Goal: Transaction & Acquisition: Purchase product/service

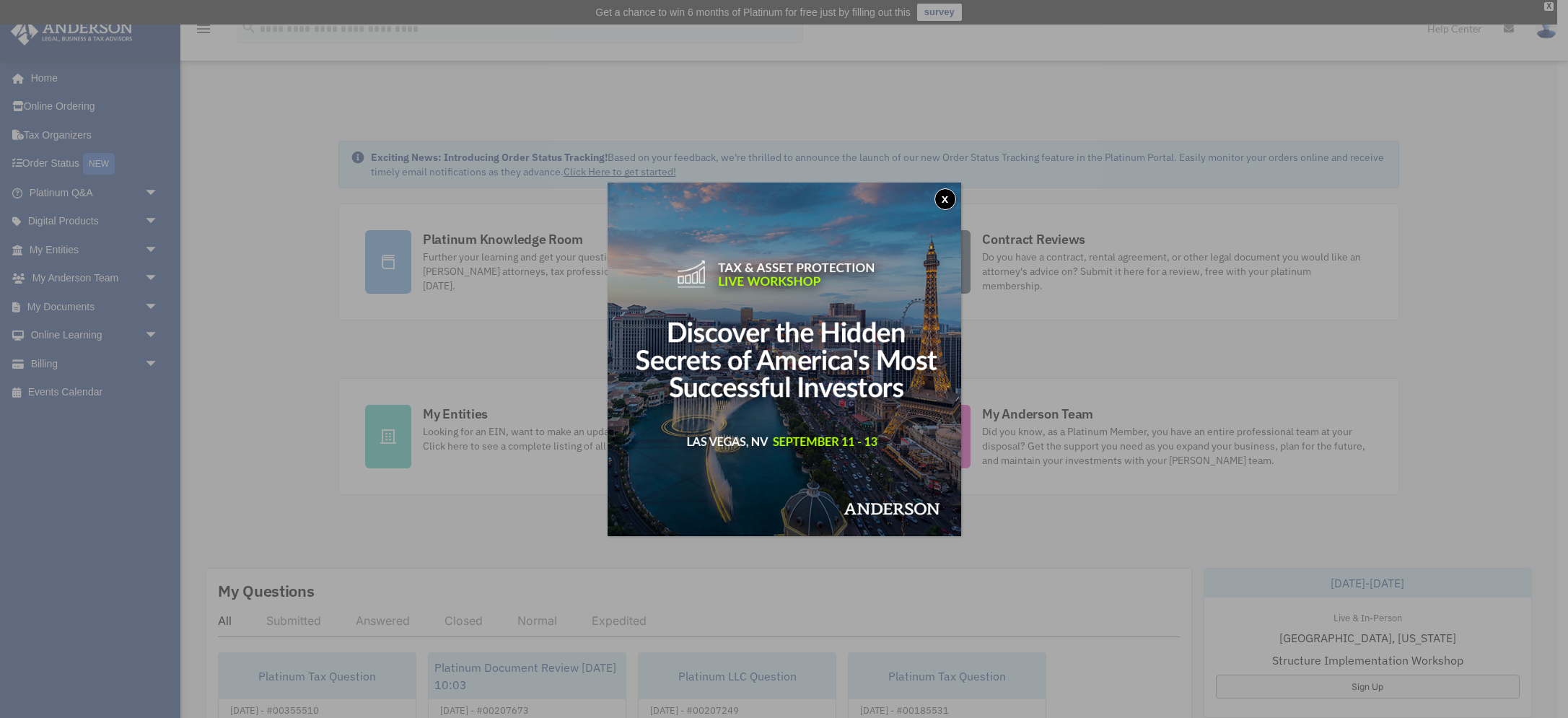
click at [947, 196] on button "x" at bounding box center [944, 199] width 22 height 22
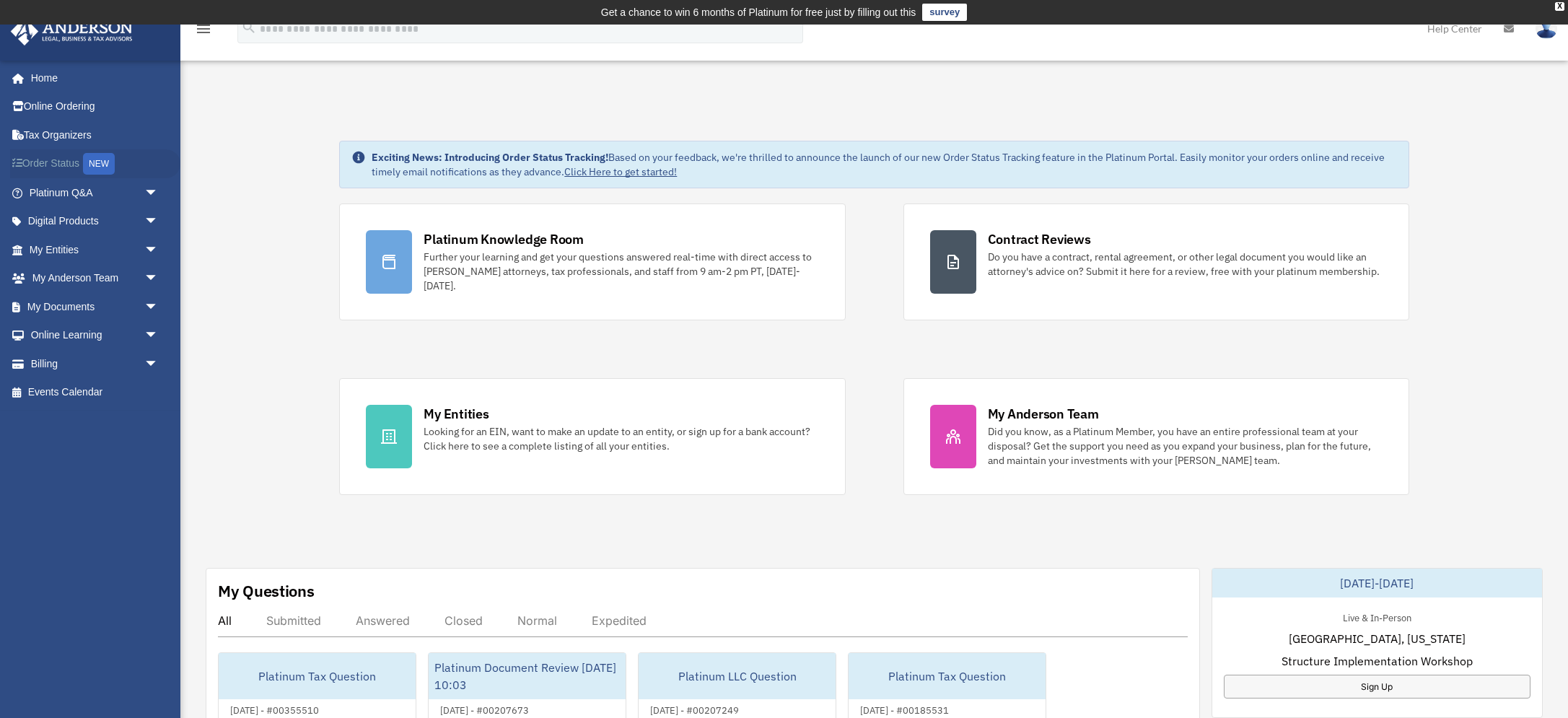
click at [54, 159] on link "Order Status NEW" at bounding box center [96, 164] width 170 height 30
click at [144, 369] on span "arrow_drop_down" at bounding box center [158, 364] width 29 height 30
click at [99, 398] on link "$ Open Invoices" at bounding box center [100, 393] width 160 height 30
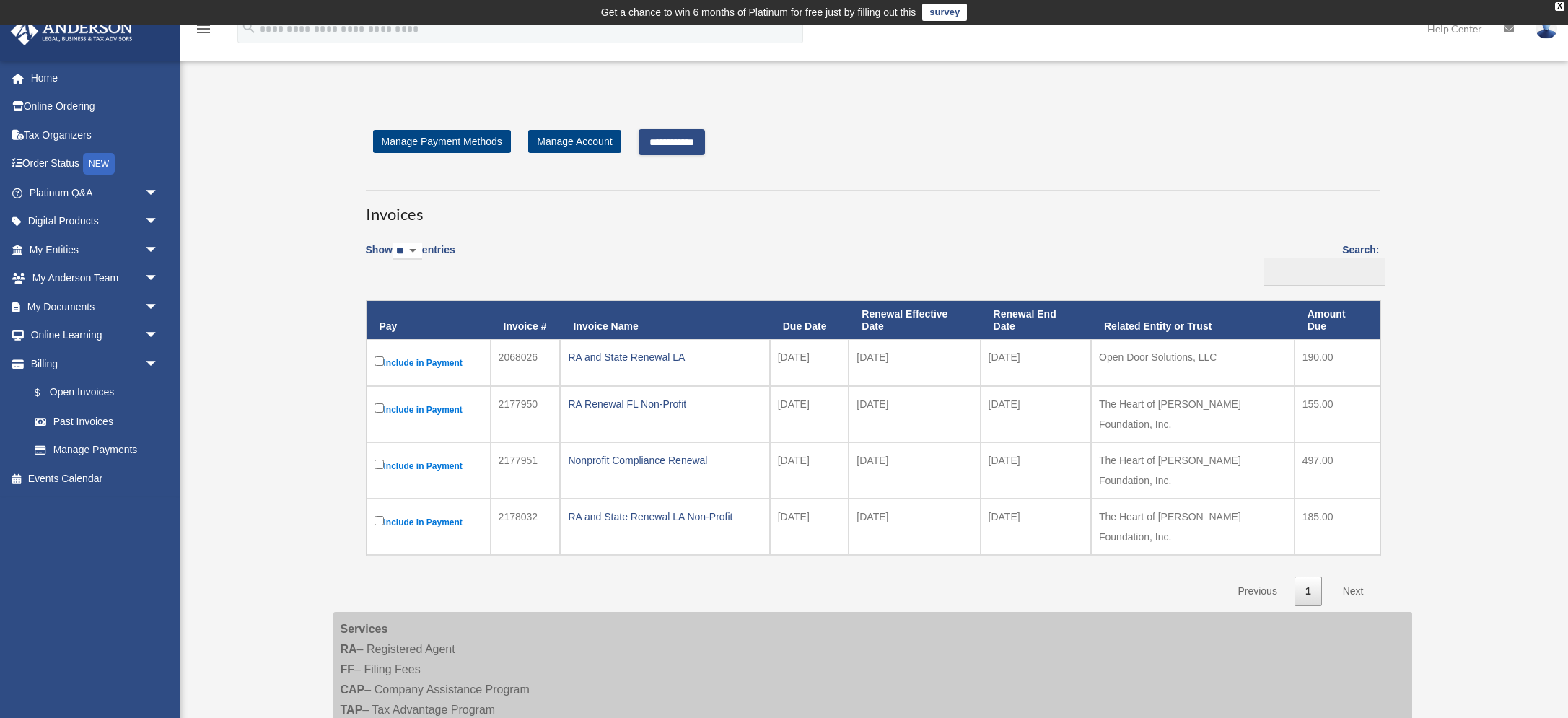
click at [678, 143] on input "**********" at bounding box center [672, 143] width 66 height 26
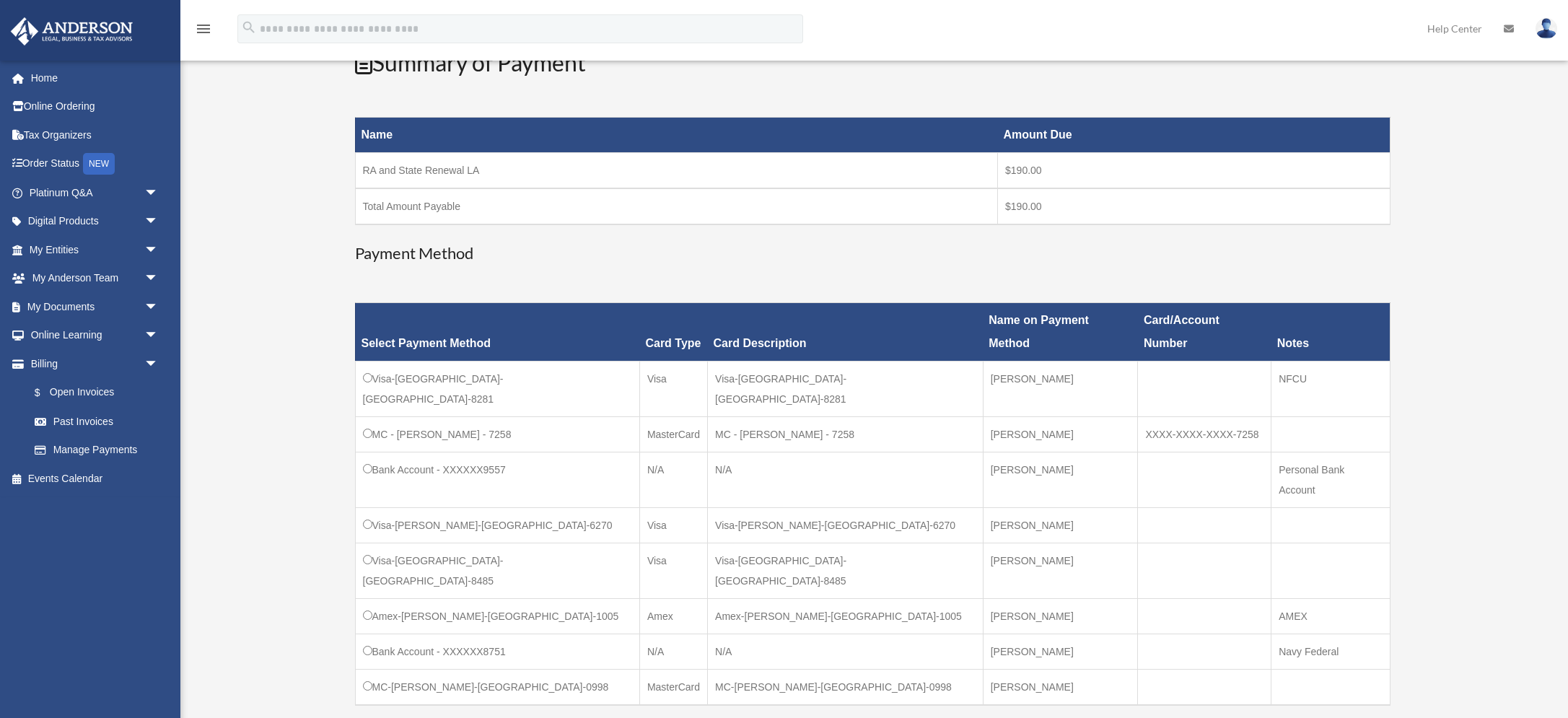
scroll to position [228, 0]
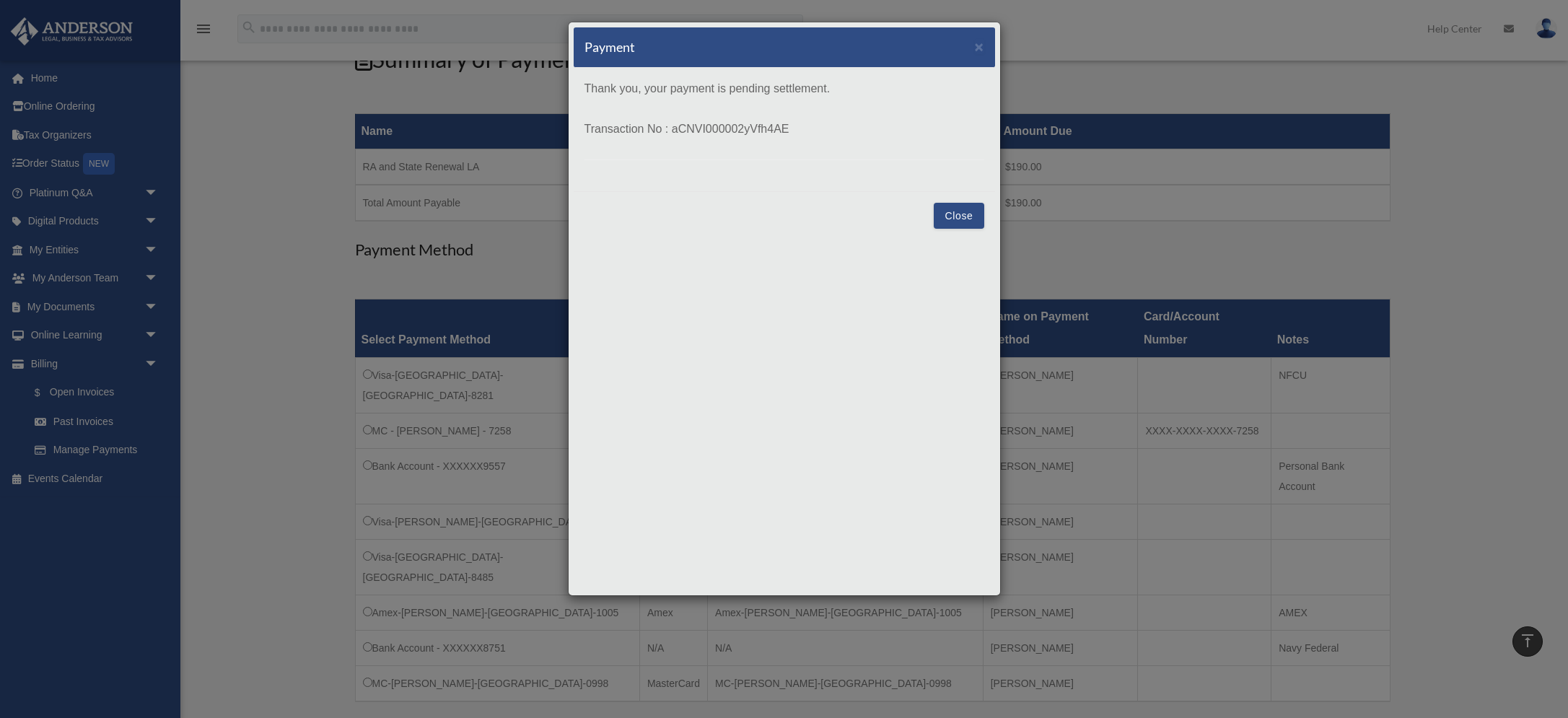
click at [960, 223] on button "Close" at bounding box center [958, 216] width 50 height 26
